Goal: Information Seeking & Learning: Learn about a topic

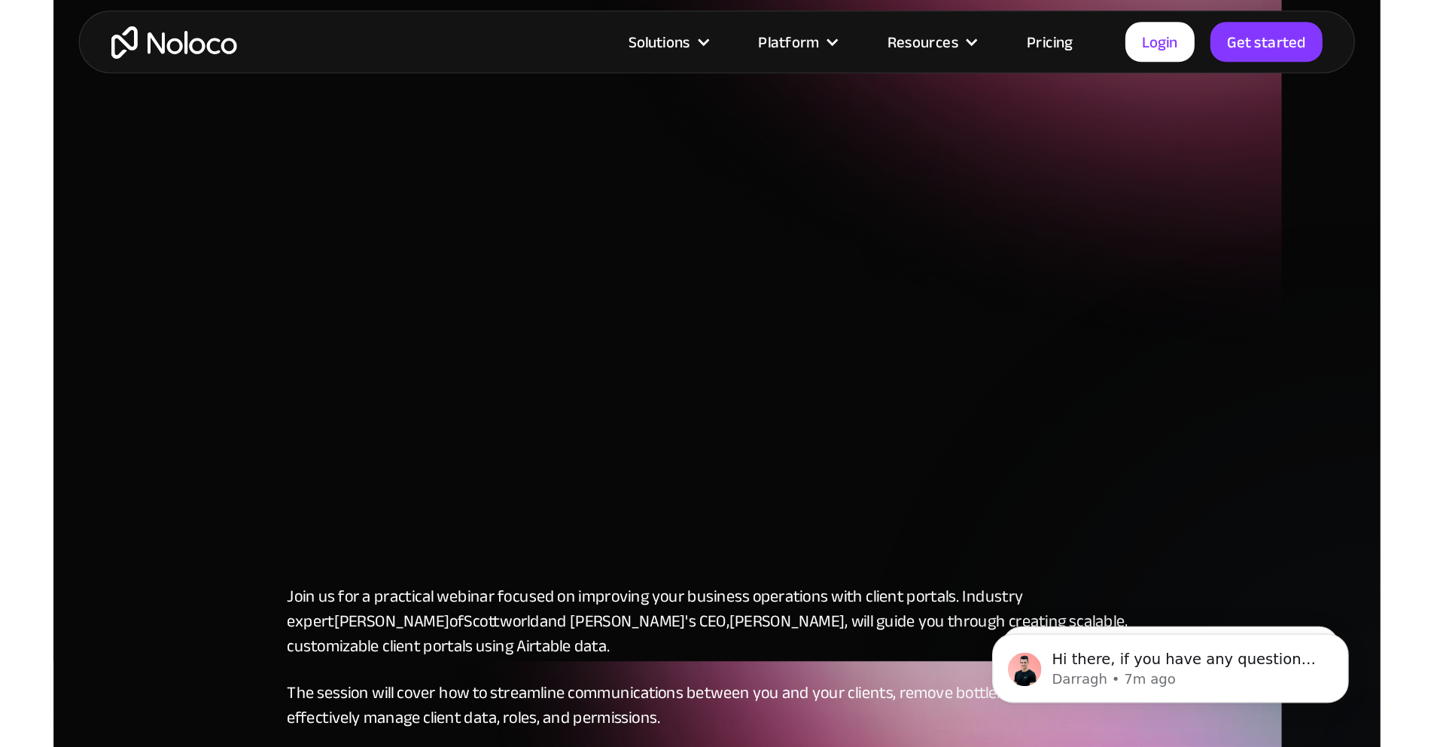
scroll to position [262, 0]
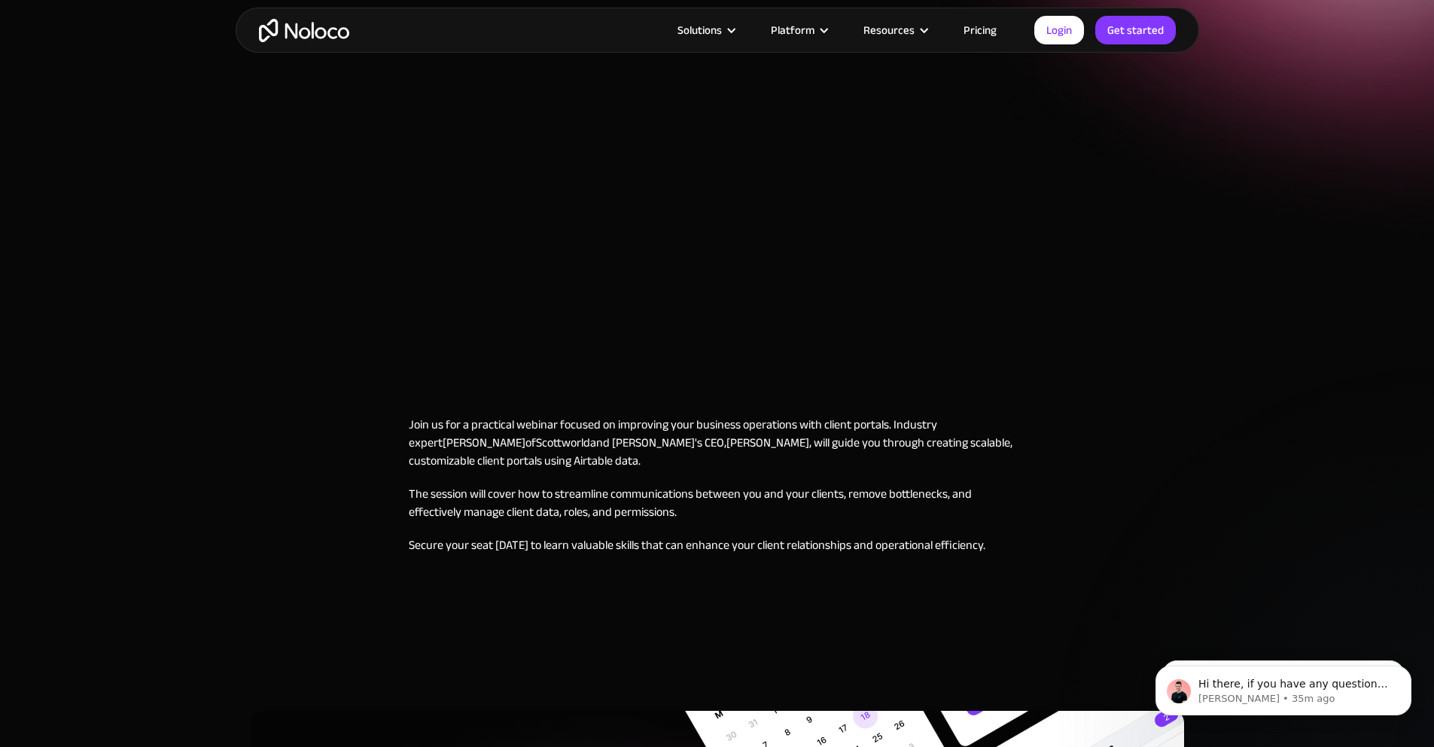
click at [952, 535] on html "Hi there, if you have any questions about our pricing, just let us know! Darrag…" at bounding box center [1283, 686] width 301 height 105
click at [952, 535] on body "Hi there, if you have any questions about our pricing, just let us know! Darrag…" at bounding box center [1283, 686] width 289 height 93
click at [42, 535] on section "October 4, 2023 4:30 PM Building a Client Portal on Noloco powered by Airtable …" at bounding box center [717, 217] width 1434 height 958
click at [44, 535] on section "October 4, 2023 4:30 PM Building a Client Portal on Noloco powered by Airtable …" at bounding box center [717, 217] width 1434 height 958
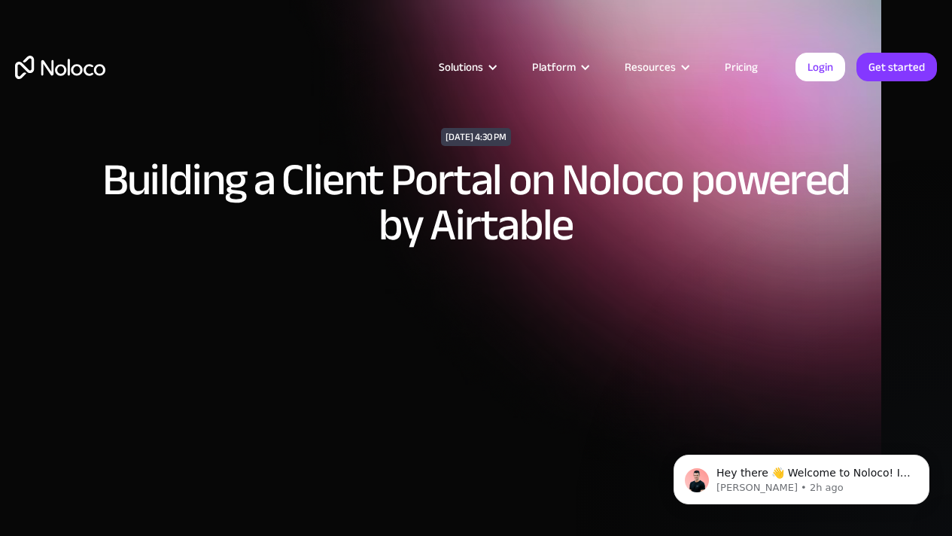
click at [736, 68] on link "Pricing" at bounding box center [741, 67] width 71 height 20
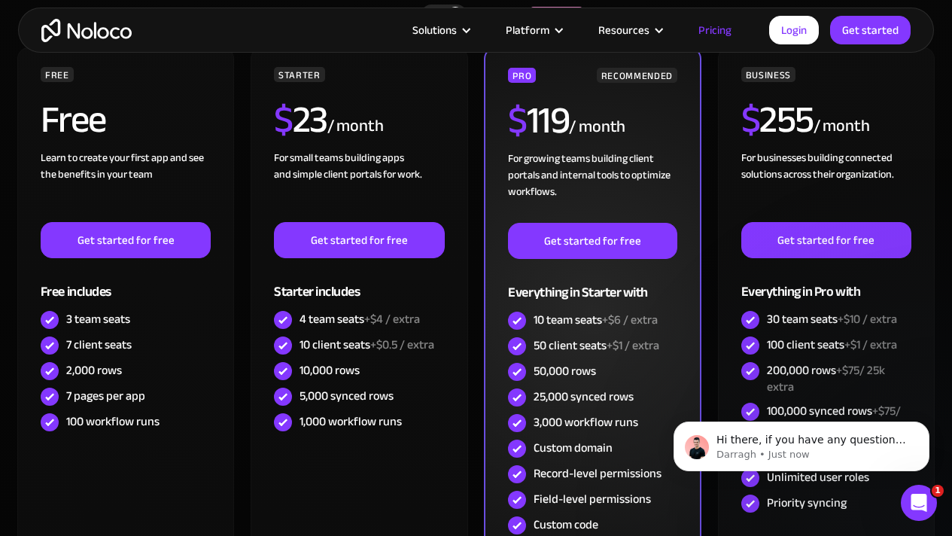
scroll to position [355, 0]
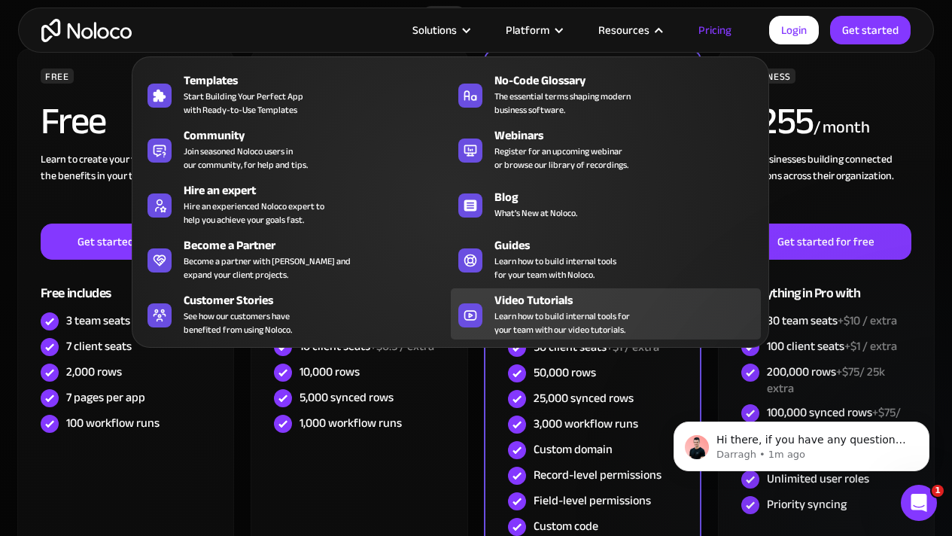
click at [538, 312] on span "Learn how to build internal tools for your team with our video tutorials." at bounding box center [563, 322] width 136 height 27
